Goal: Information Seeking & Learning: Understand process/instructions

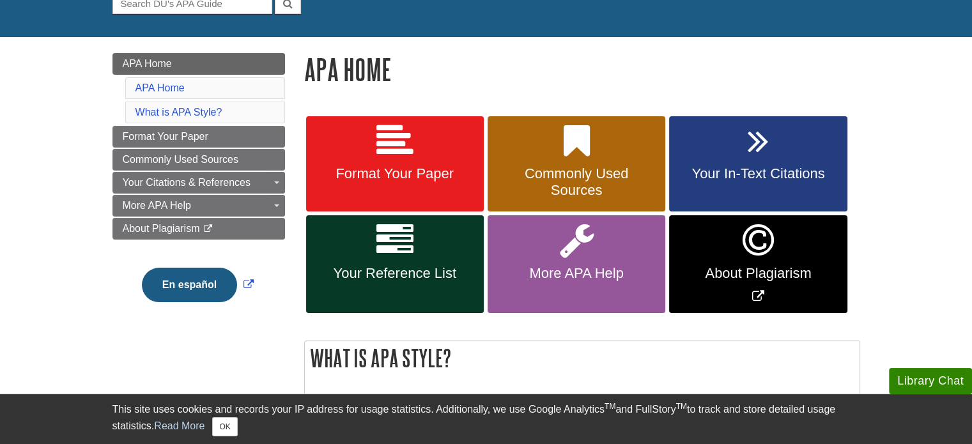
scroll to position [139, 0]
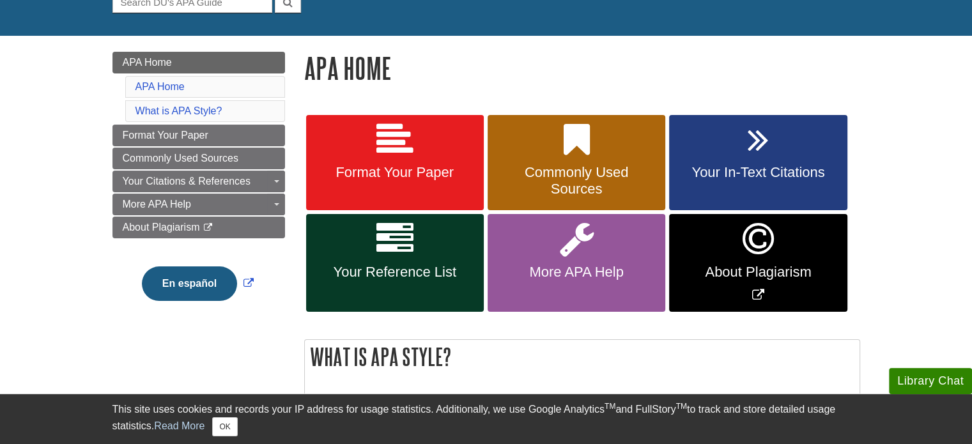
click at [0, 0] on link "References: Online Sources" at bounding box center [0, 0] width 0 height 0
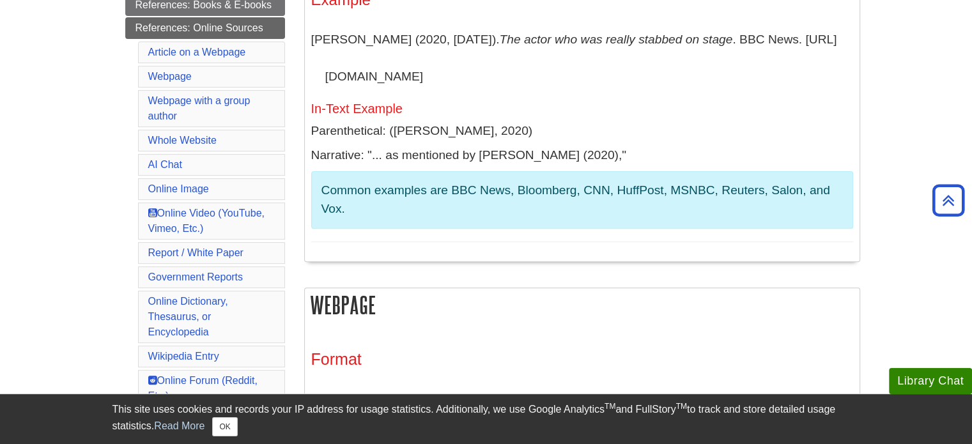
scroll to position [389, 0]
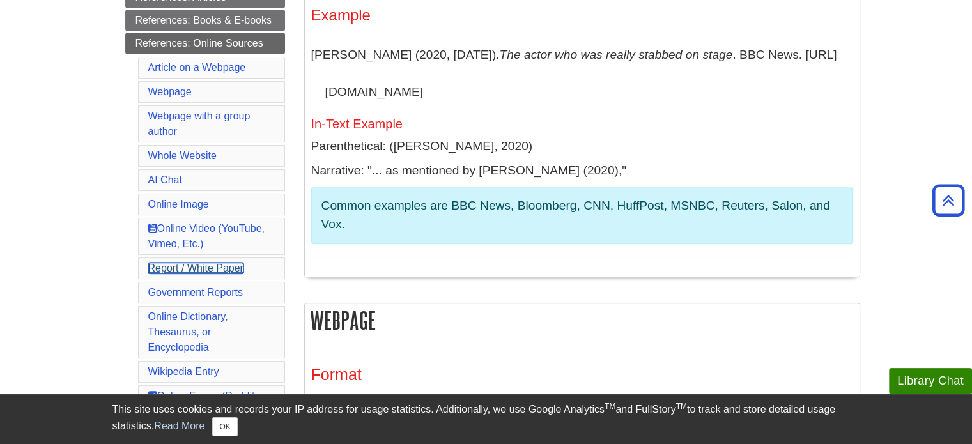
click at [202, 263] on link "Report / White Paper" at bounding box center [195, 268] width 95 height 11
